Goal: Download file/media

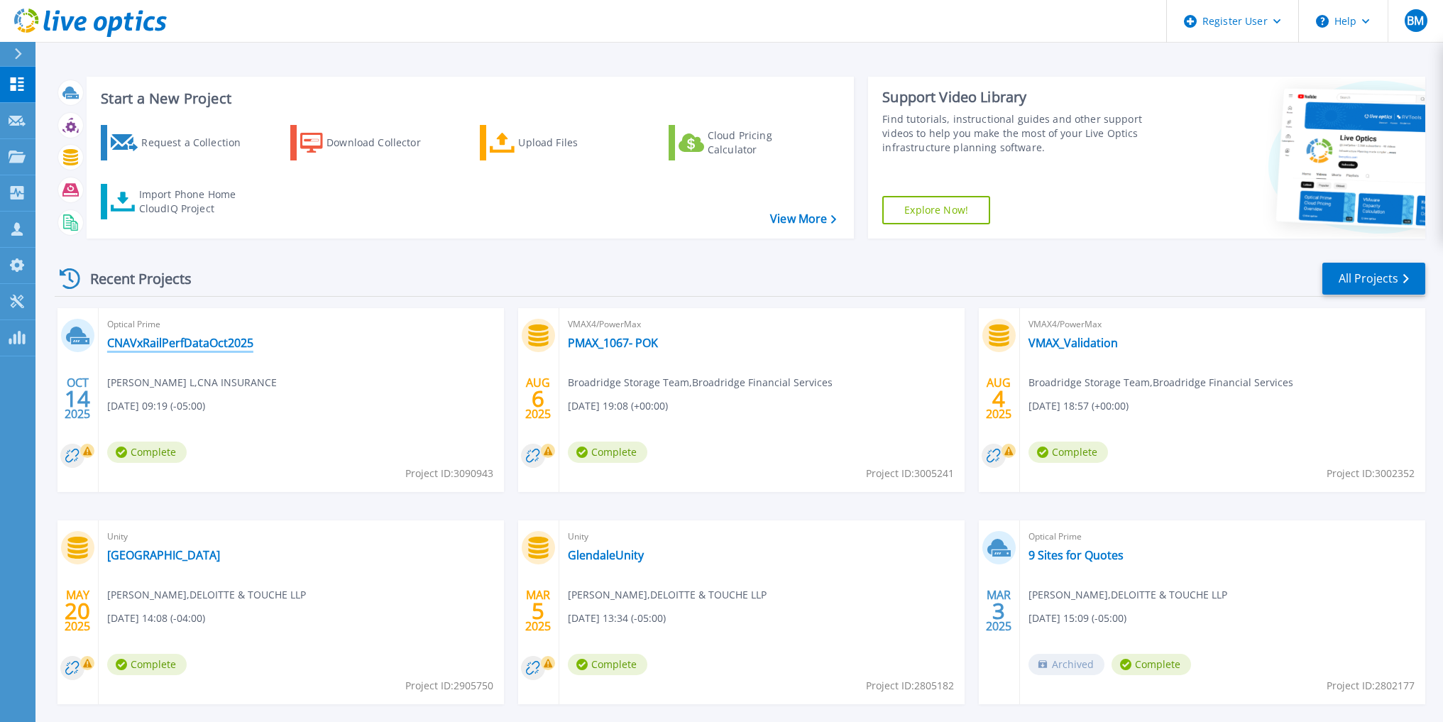
click at [159, 344] on link "CNAVxRailPerfDataOct2025" at bounding box center [180, 343] width 146 height 14
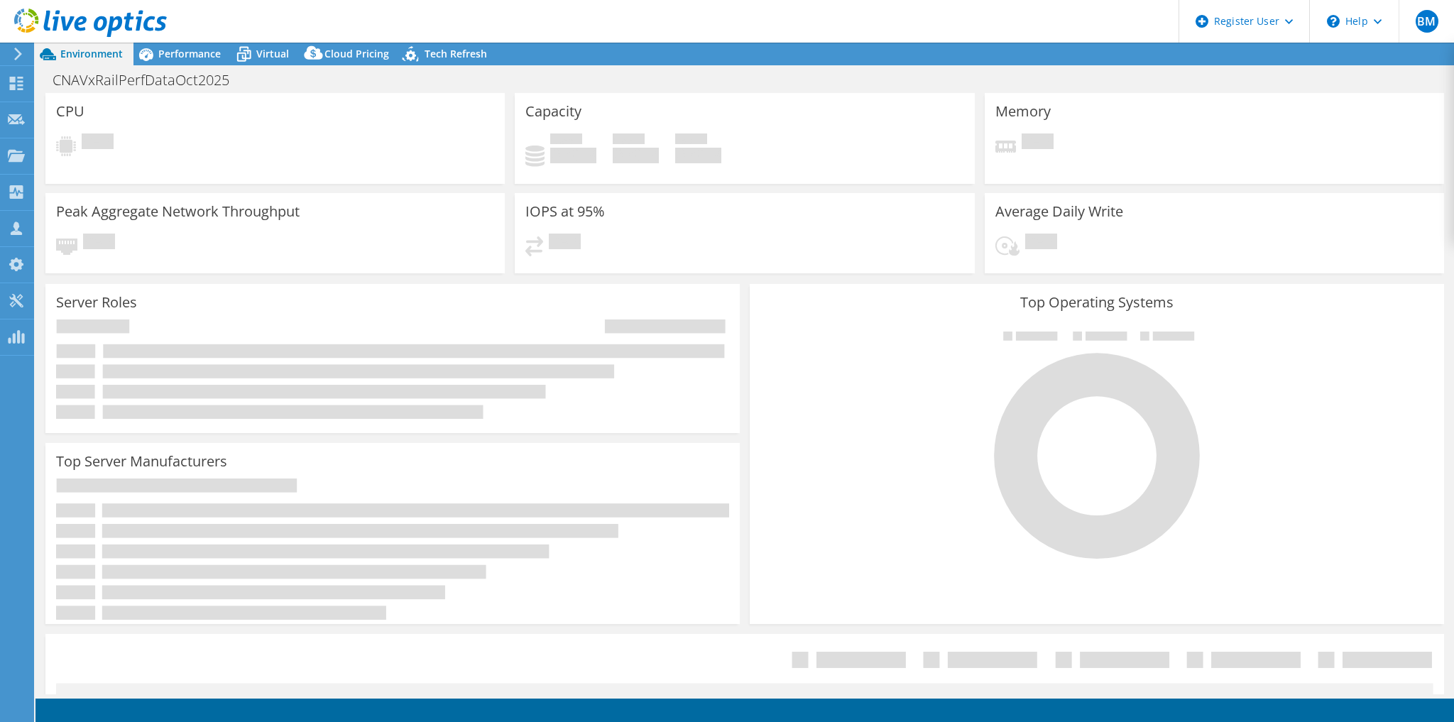
select select "USD"
select select "USEast"
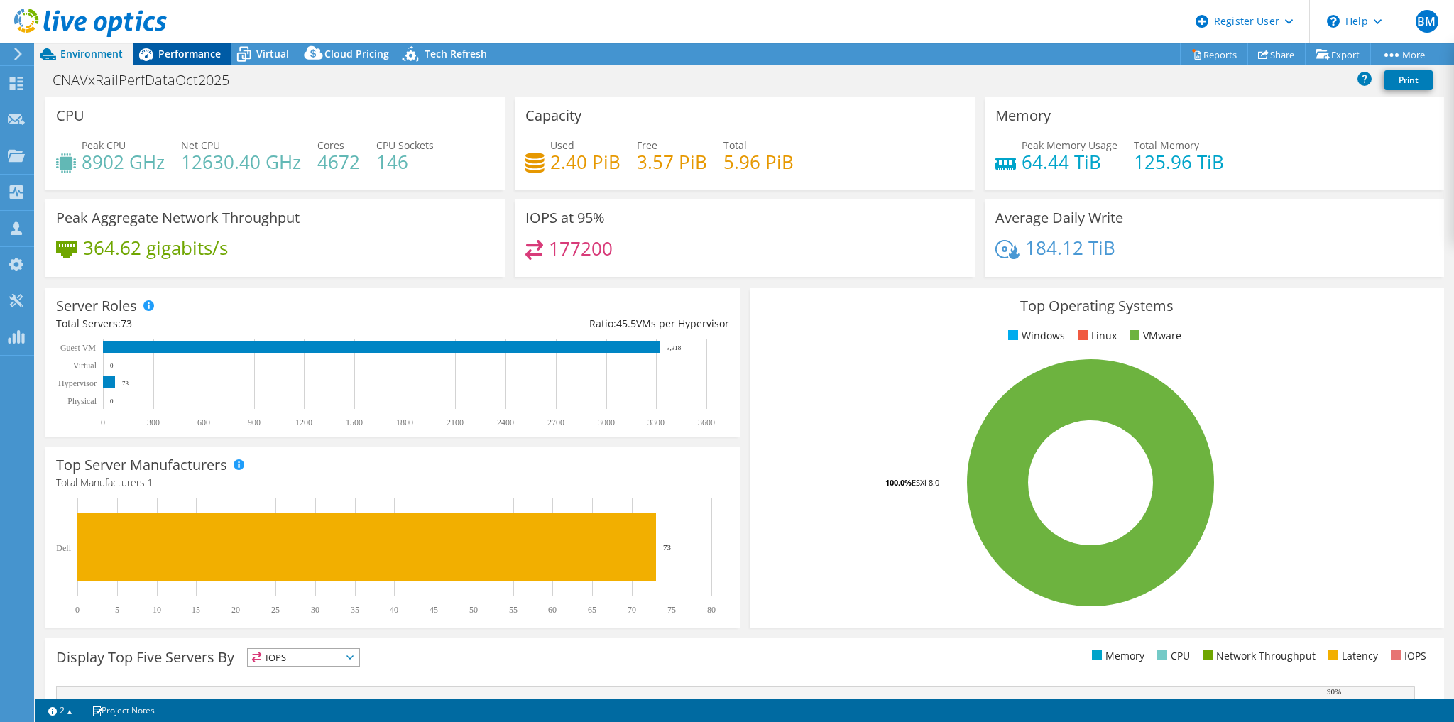
click at [193, 56] on span "Performance" at bounding box center [189, 53] width 62 height 13
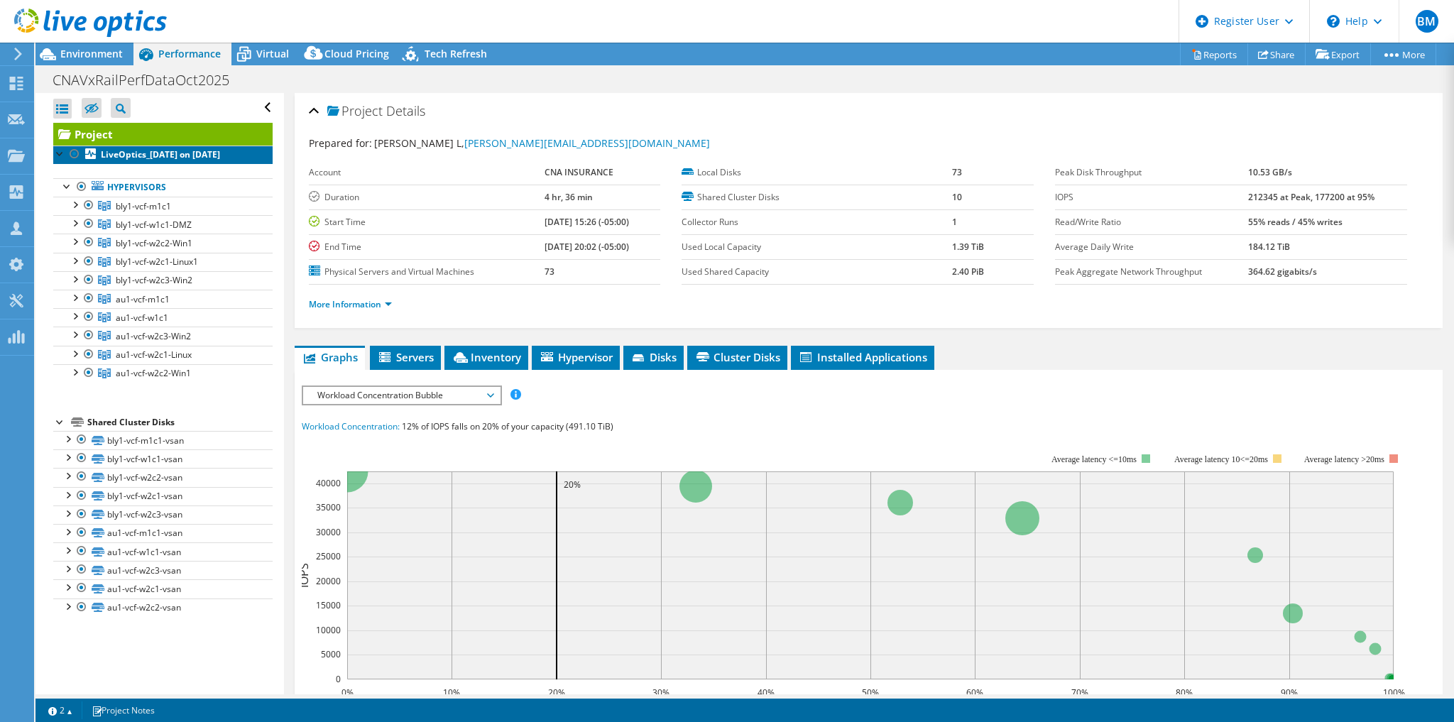
click at [133, 156] on b "LiveOptics_[DATE] on [DATE]" at bounding box center [160, 154] width 119 height 12
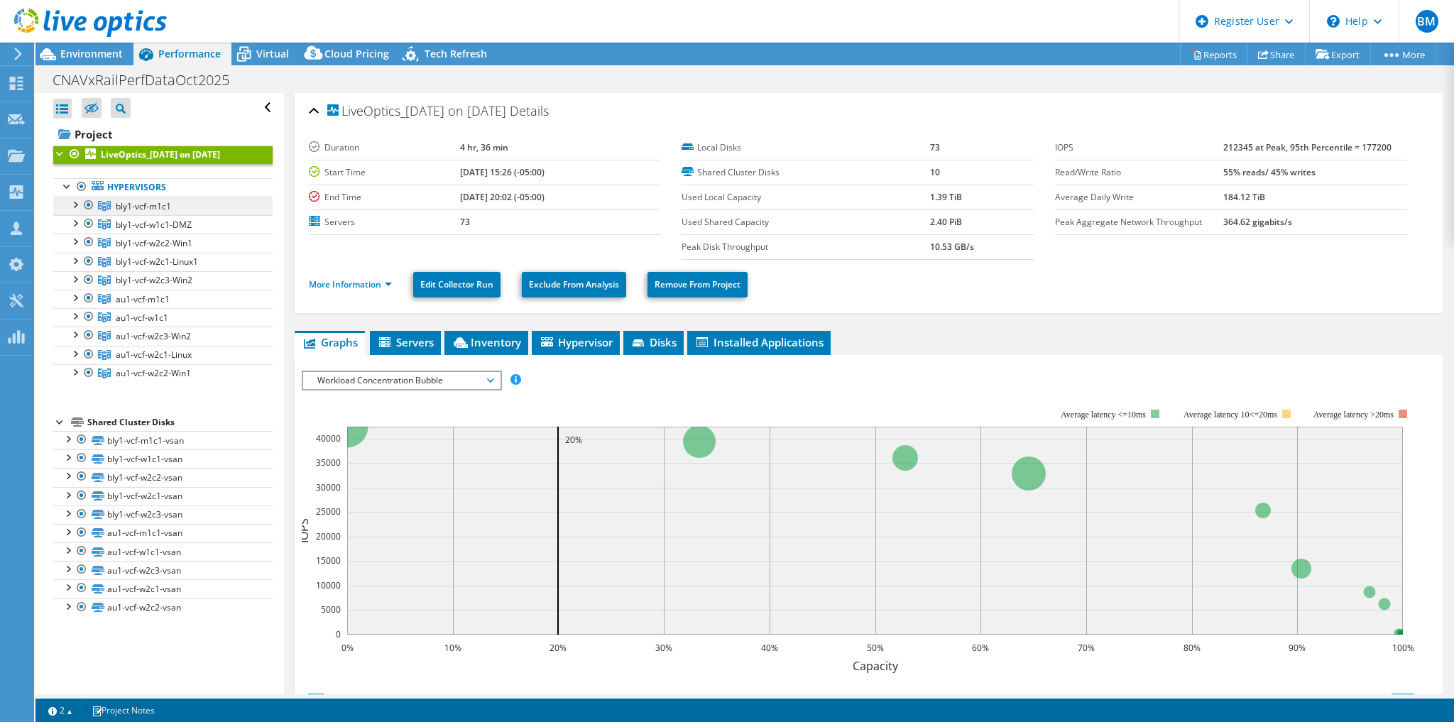
click at [155, 212] on span "bly1-vcf-m1c1" at bounding box center [143, 206] width 55 height 12
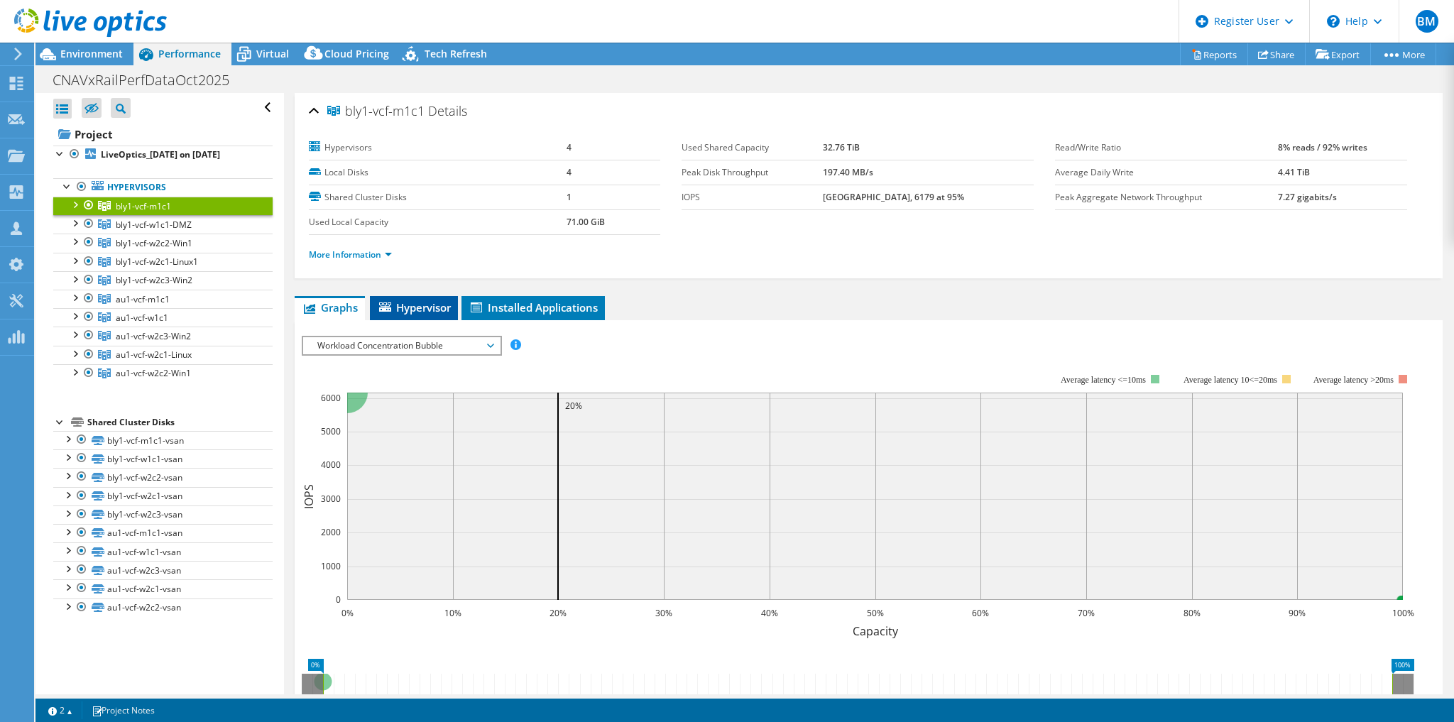
click at [413, 308] on span "Hypervisor" at bounding box center [414, 307] width 74 height 14
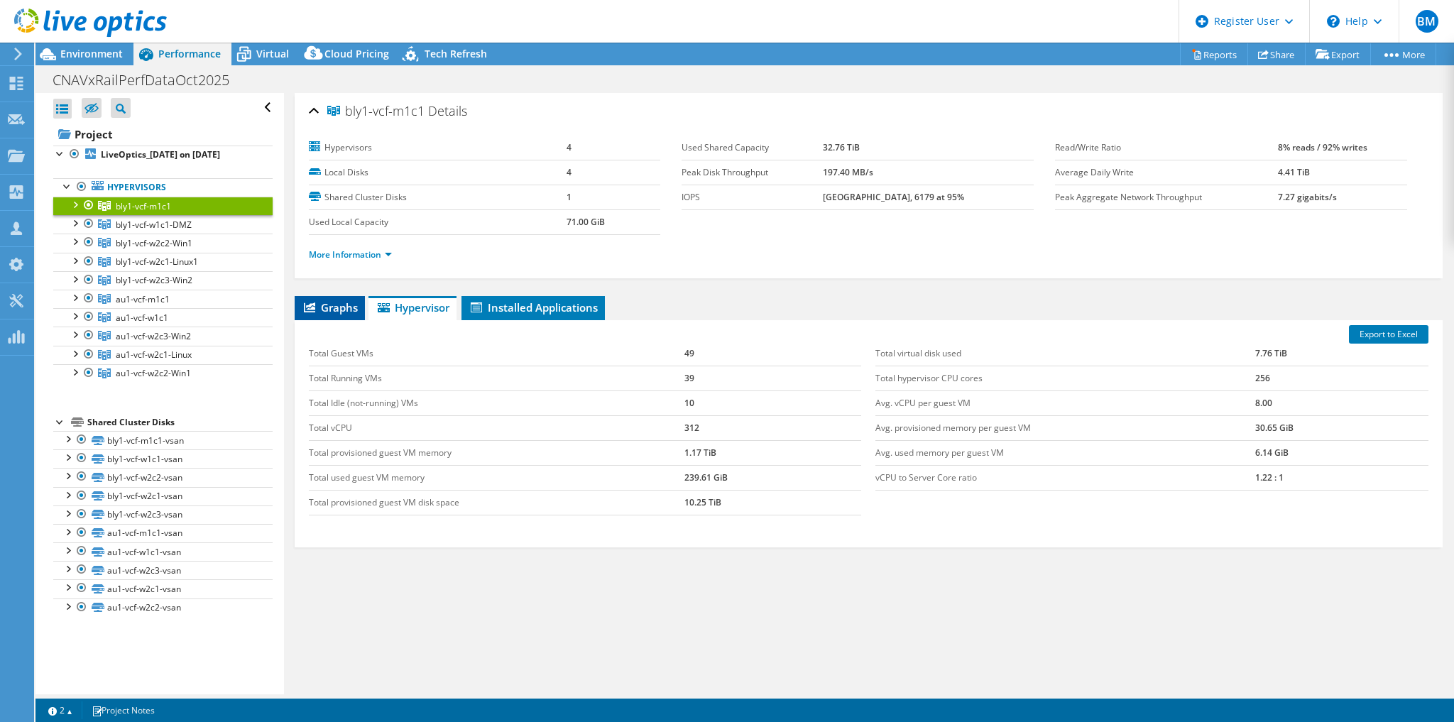
click at [316, 301] on li "Graphs" at bounding box center [330, 308] width 70 height 24
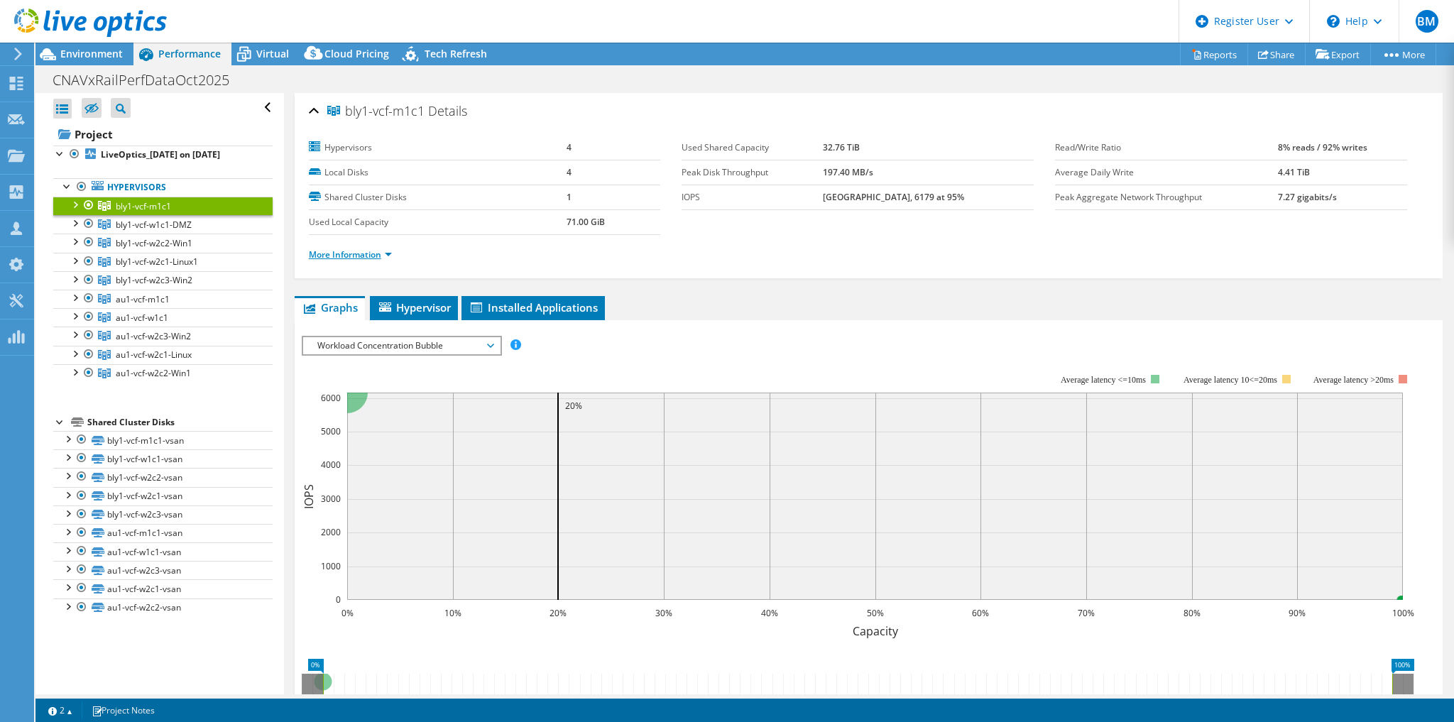
click at [341, 252] on link "More Information" at bounding box center [350, 255] width 83 height 12
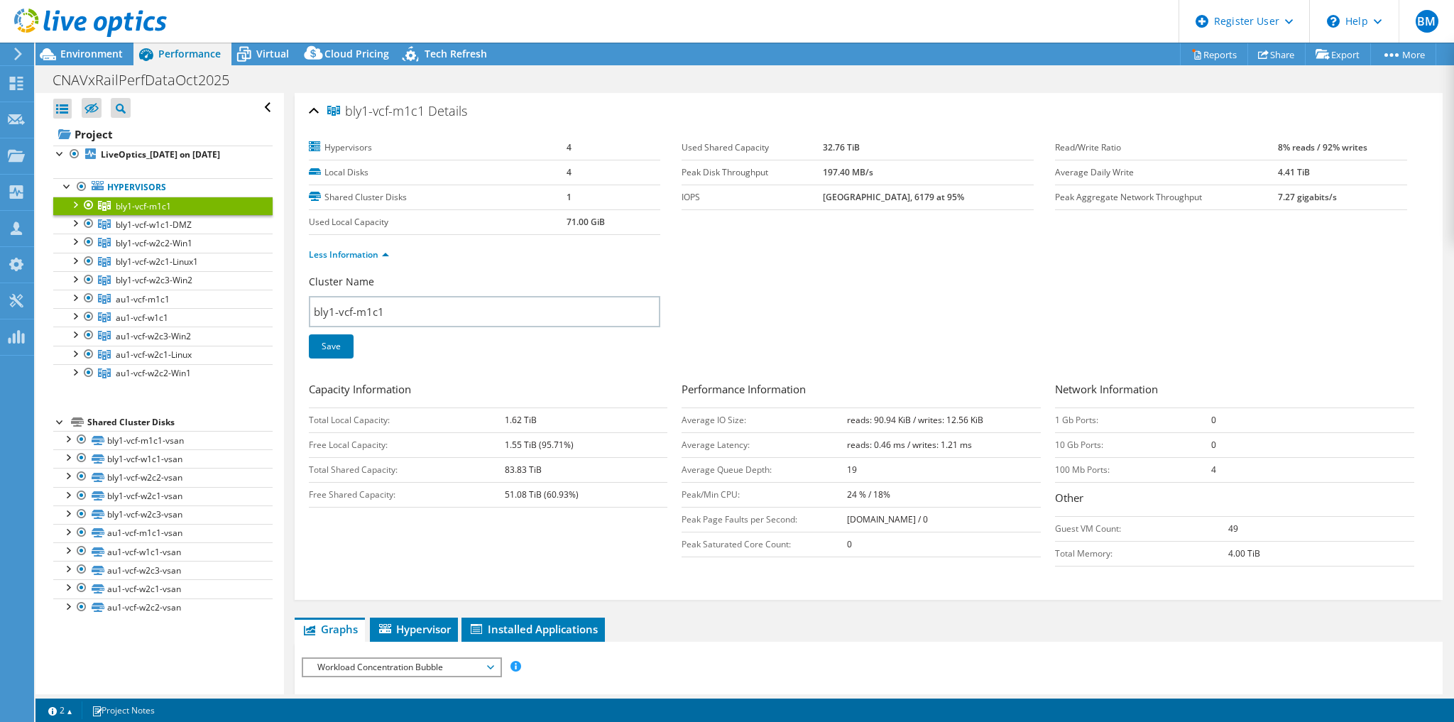
click at [76, 211] on div at bounding box center [74, 204] width 14 height 14
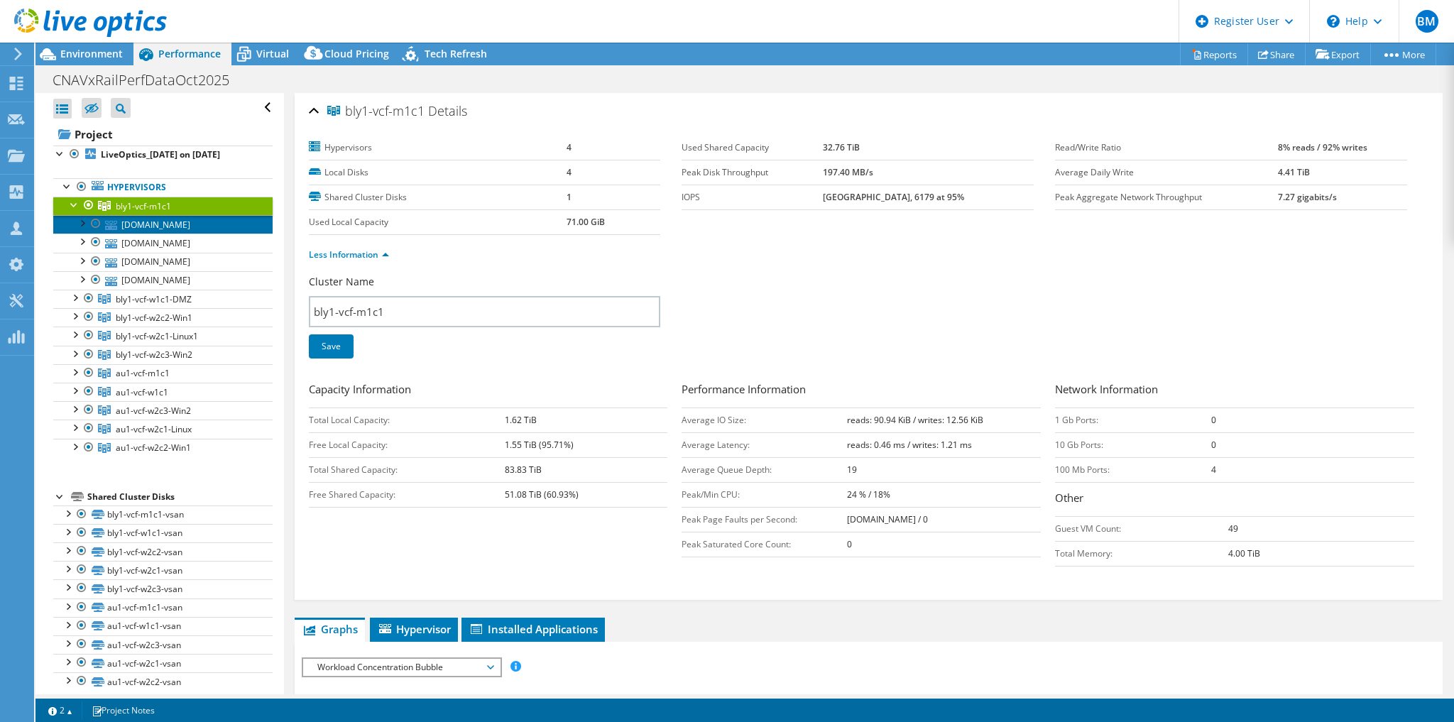
click at [178, 234] on link "[DOMAIN_NAME]" at bounding box center [162, 224] width 219 height 18
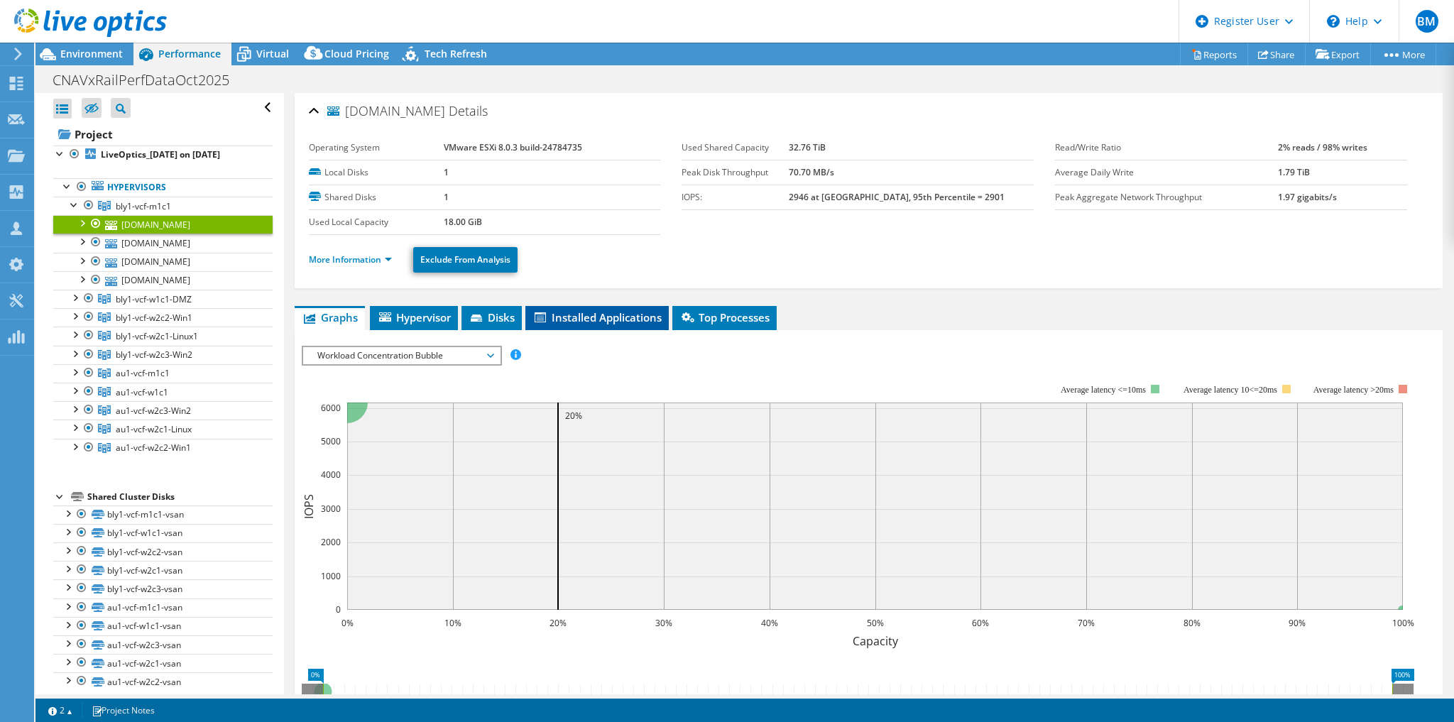
click at [582, 311] on span "Installed Applications" at bounding box center [597, 317] width 129 height 14
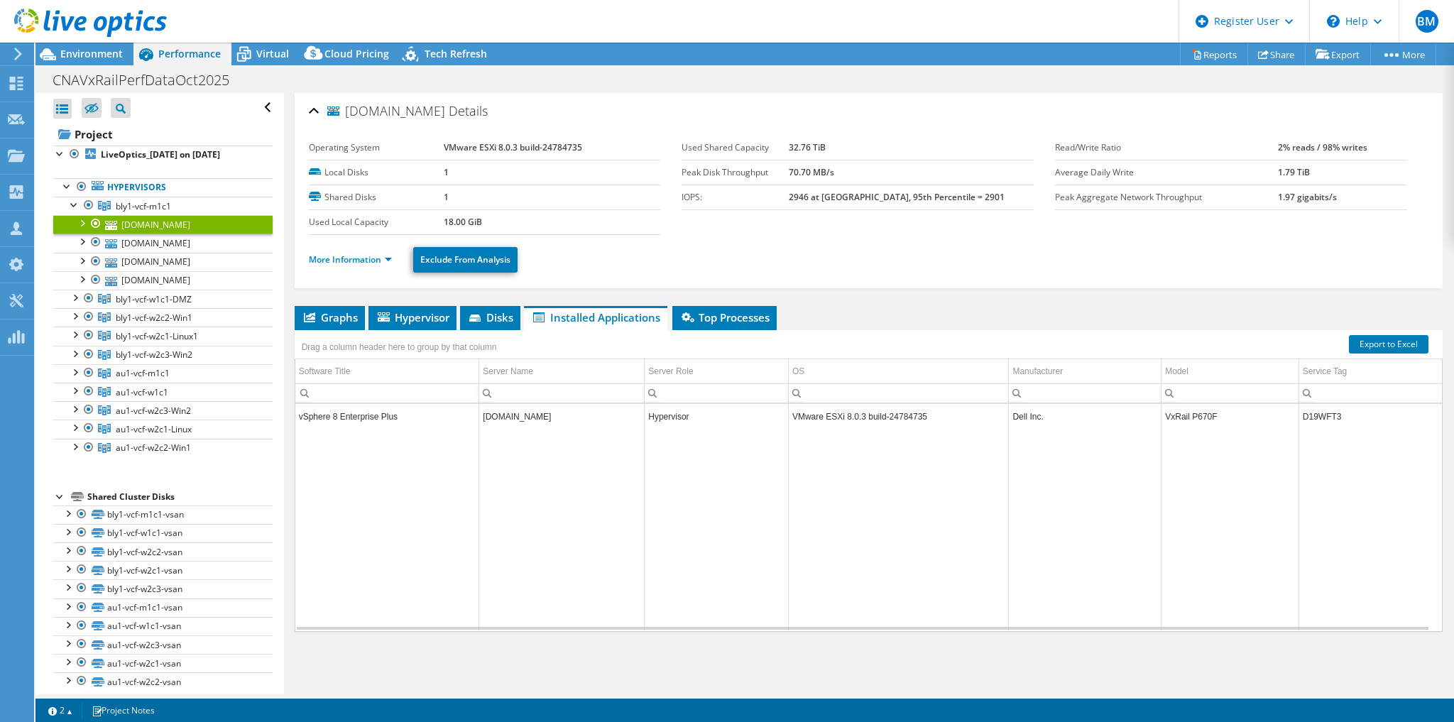
click at [82, 229] on div at bounding box center [82, 222] width 14 height 14
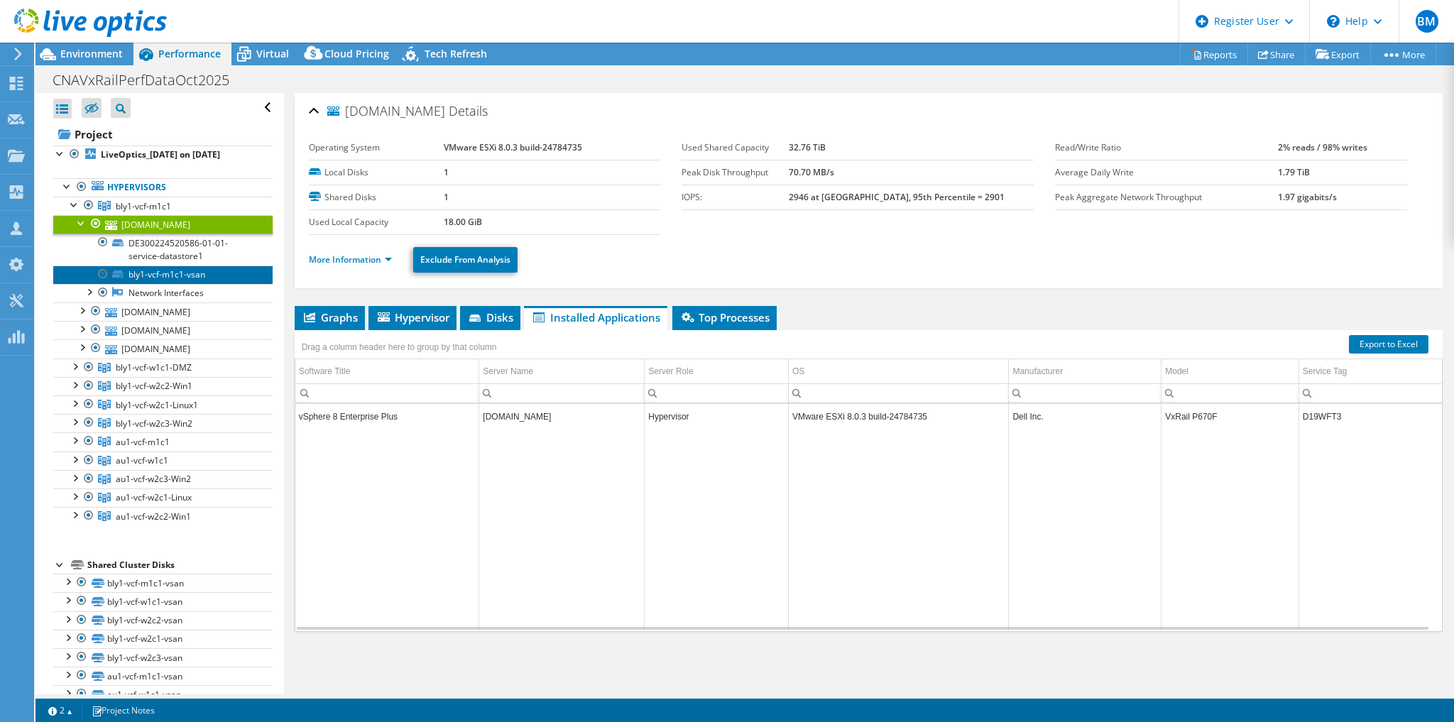
click at [194, 284] on link "bly1-vcf-m1c1-vsan" at bounding box center [162, 275] width 219 height 18
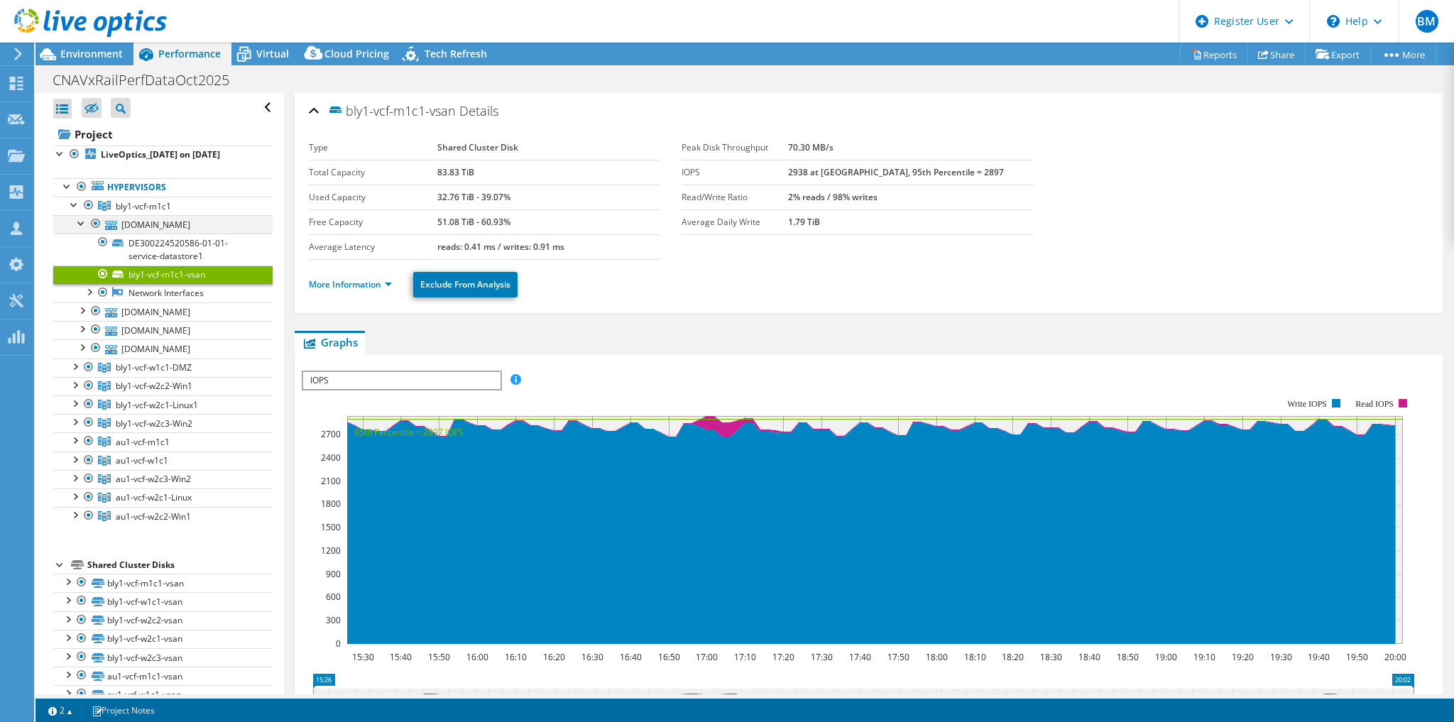
click at [78, 229] on div at bounding box center [82, 222] width 14 height 14
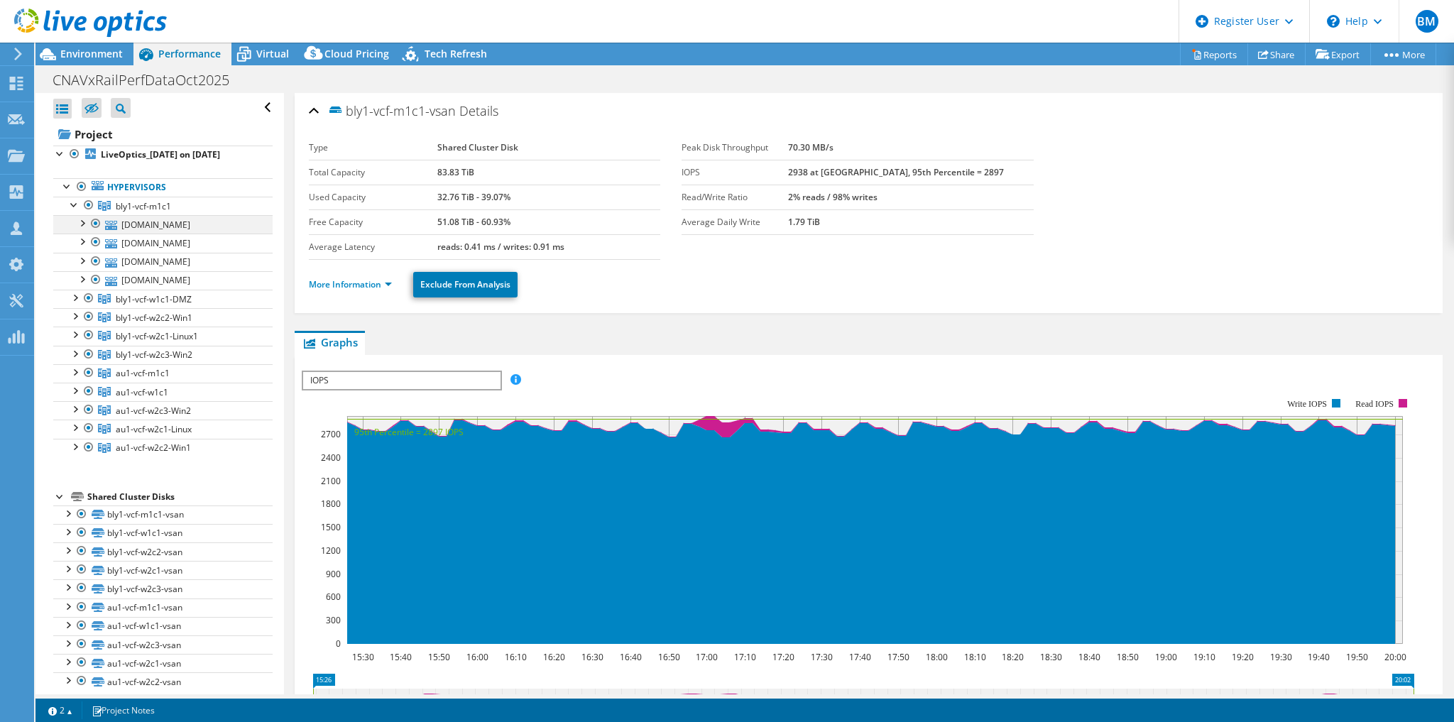
click at [84, 229] on div at bounding box center [82, 222] width 14 height 14
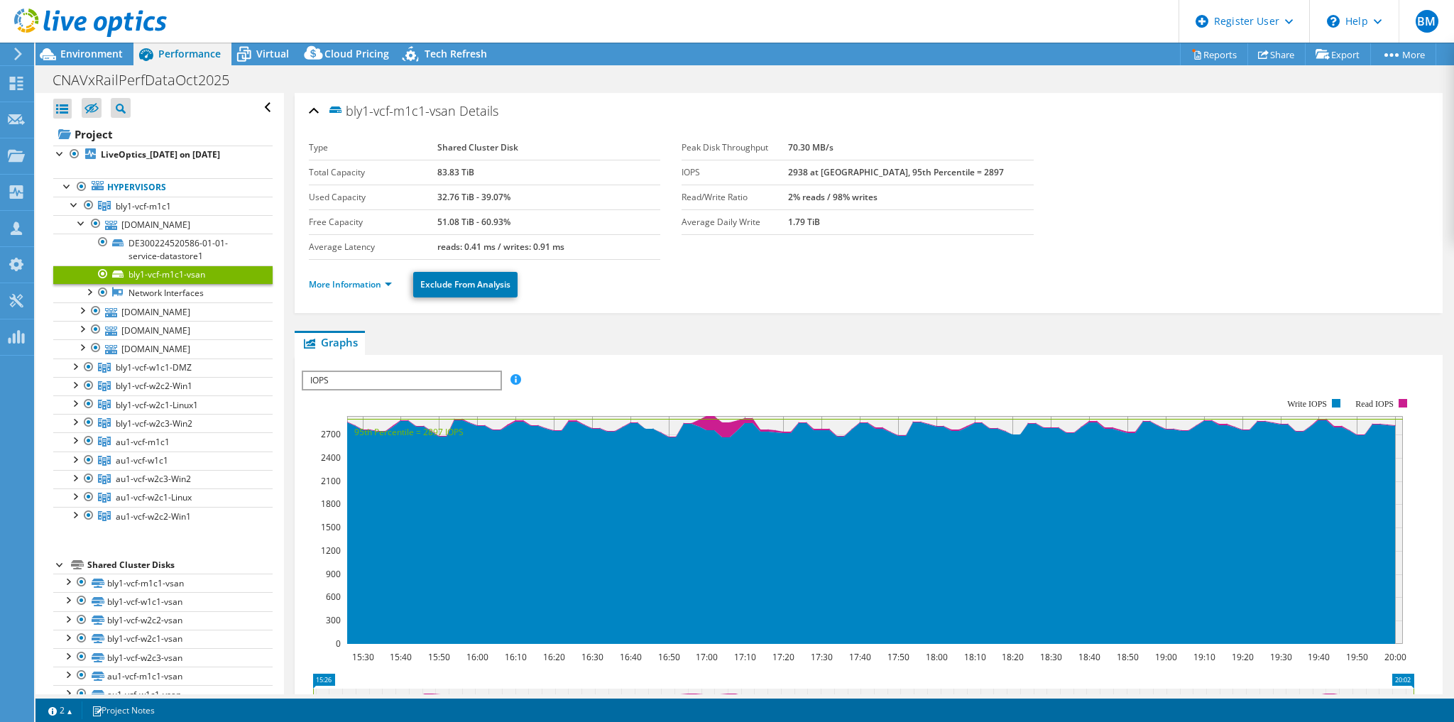
click at [18, 50] on icon at bounding box center [18, 54] width 11 height 13
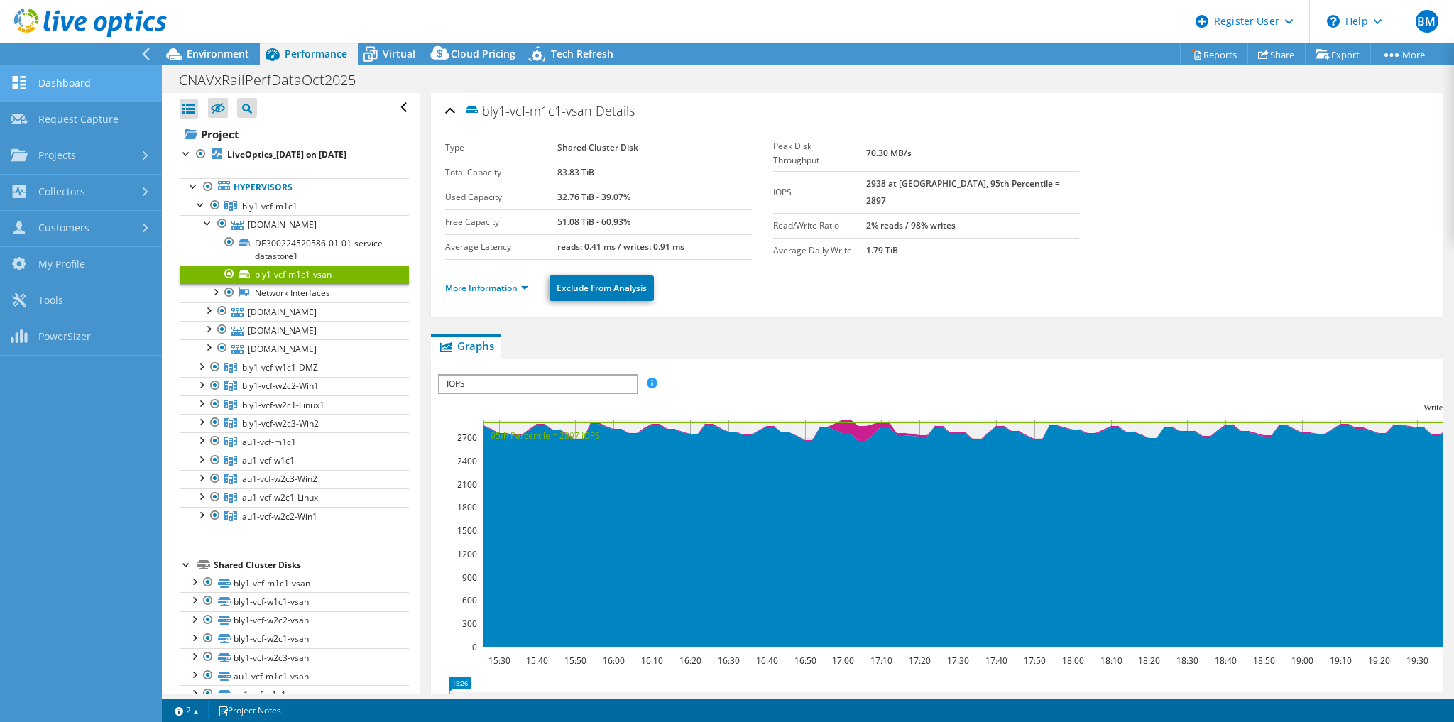
click at [62, 83] on link "Dashboard" at bounding box center [81, 84] width 162 height 36
click at [180, 53] on icon at bounding box center [174, 54] width 25 height 25
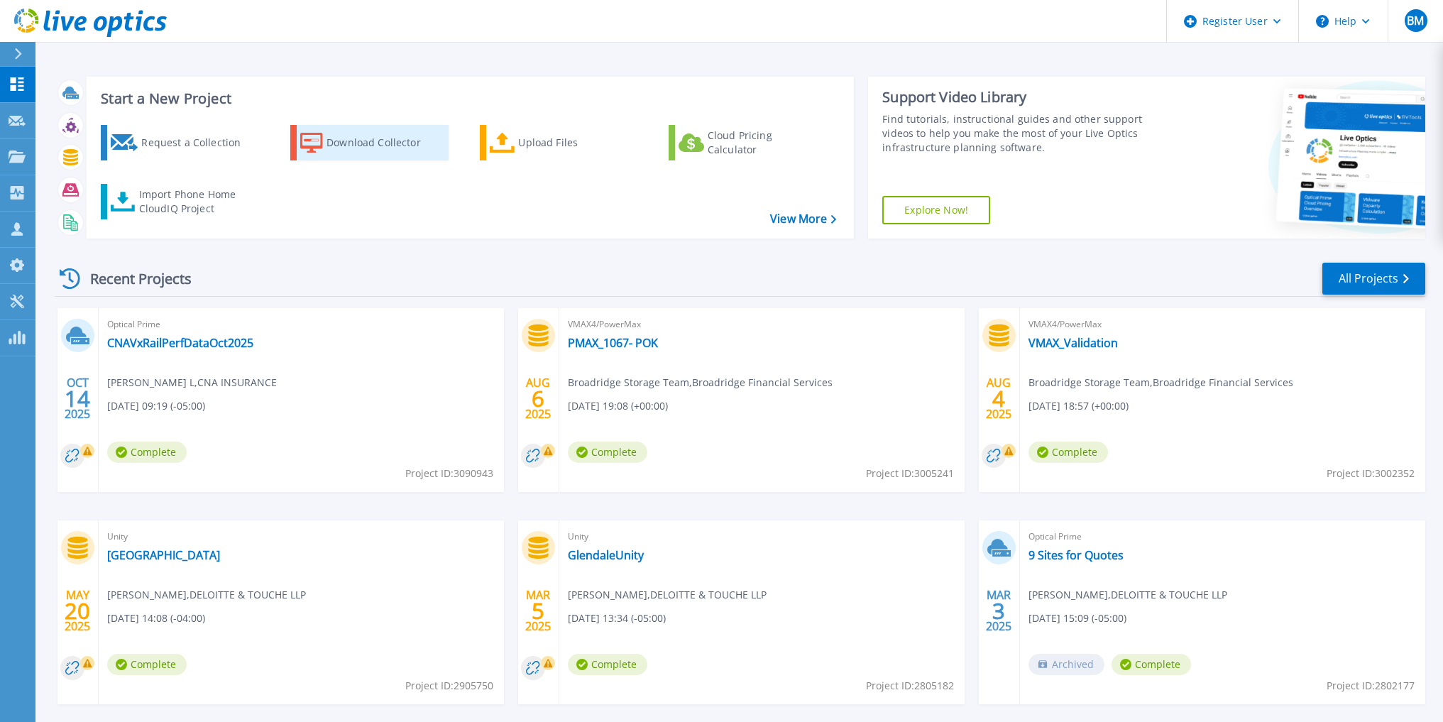
click at [334, 143] on div "Download Collector" at bounding box center [384, 143] width 114 height 28
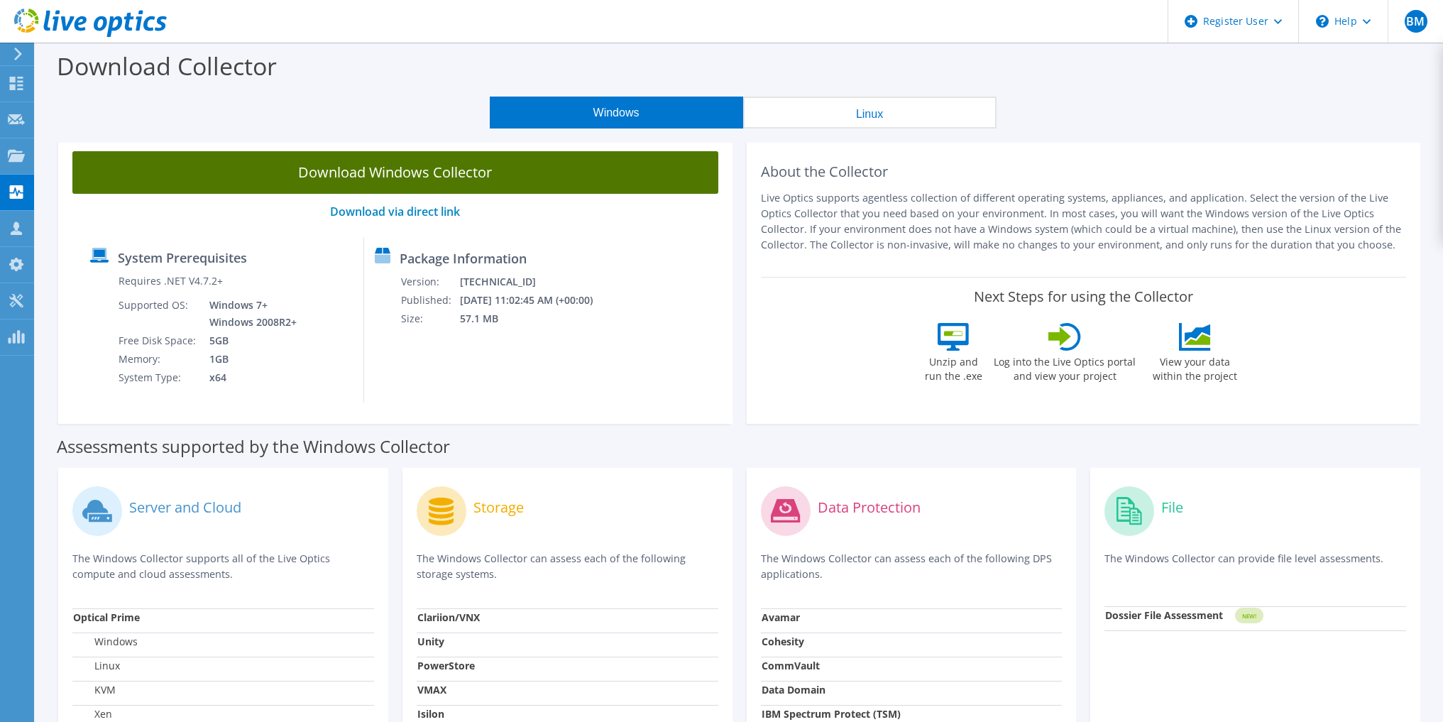
click at [417, 175] on link "Download Windows Collector" at bounding box center [395, 172] width 646 height 43
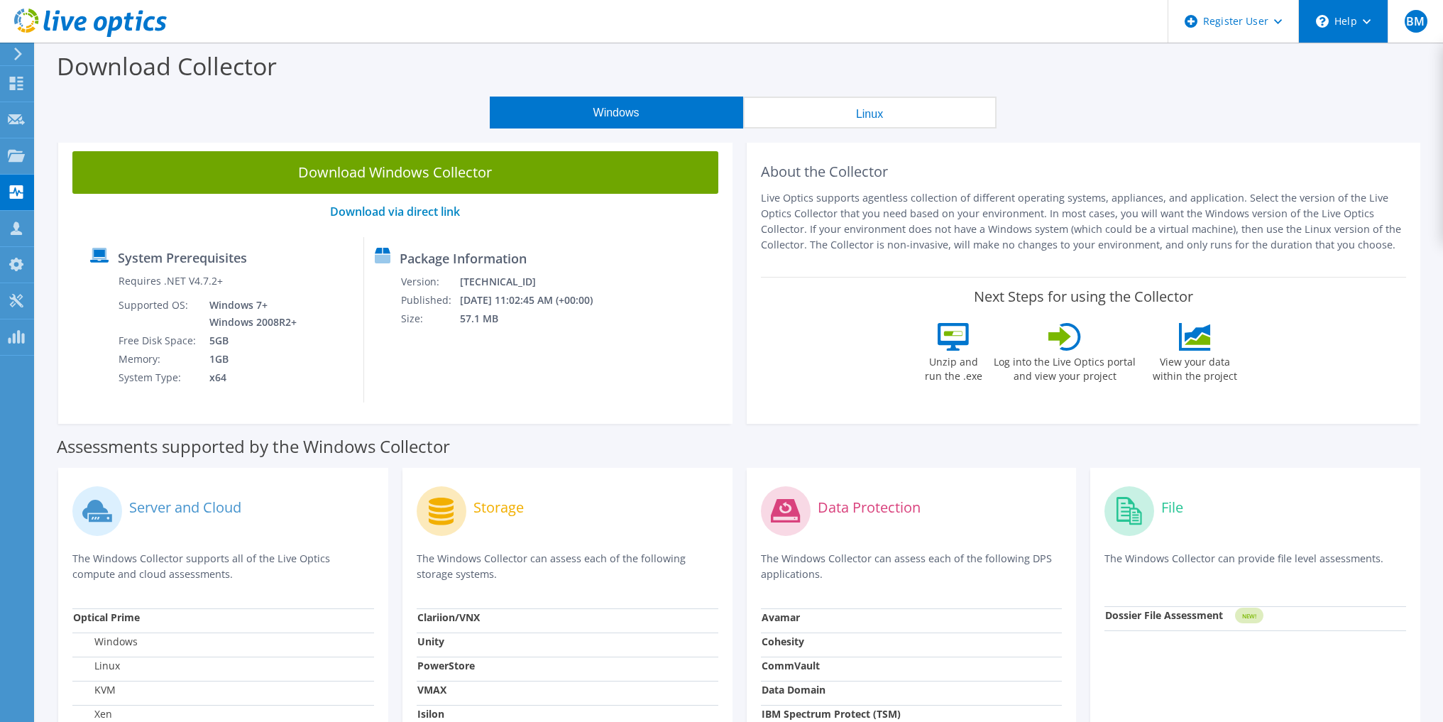
click at [1340, 13] on div "\n Help" at bounding box center [1343, 21] width 89 height 43
click at [1370, 84] on link "Contact Support" at bounding box center [1378, 96] width 158 height 35
